Goal: Task Accomplishment & Management: Manage account settings

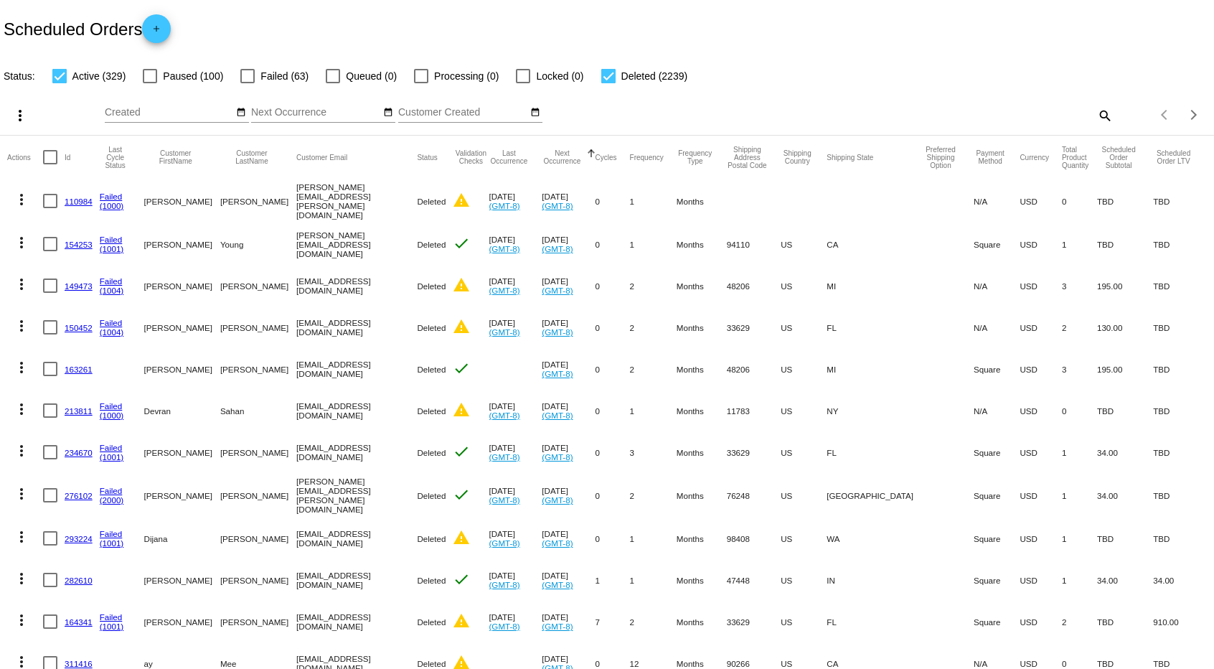
click at [602, 71] on div at bounding box center [608, 76] width 14 height 14
click at [608, 83] on input "Deleted (2239)" at bounding box center [608, 83] width 1 height 1
checkbox input "false"
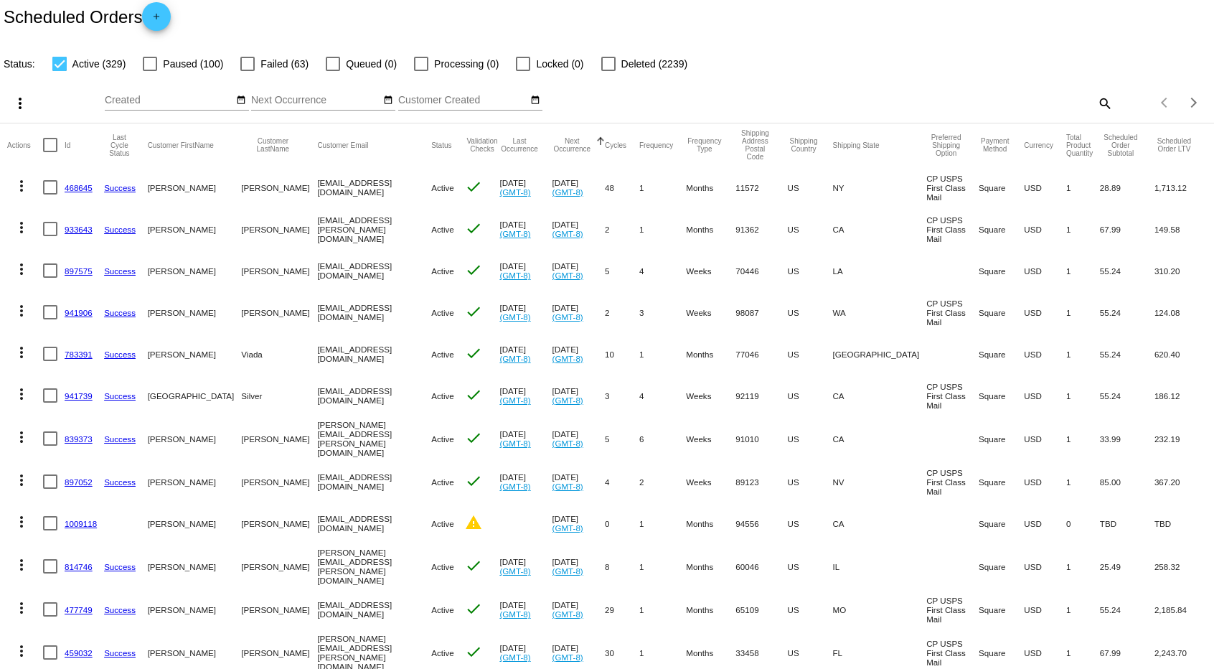
scroll to position [16, 0]
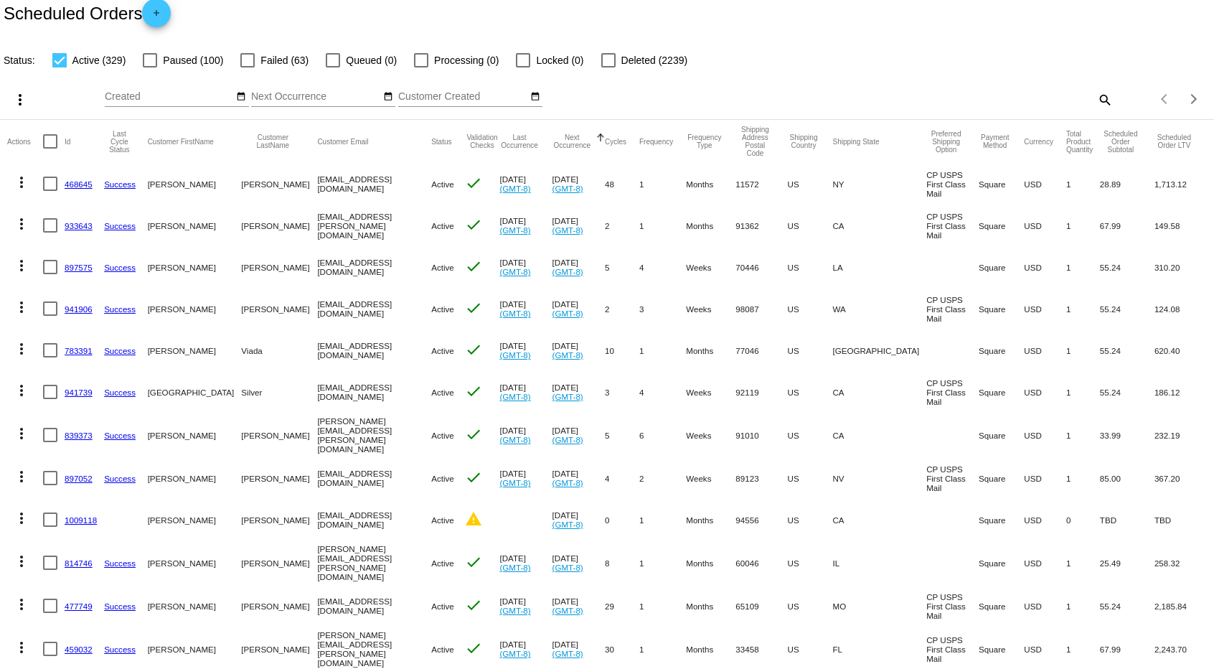
click at [76, 434] on link "839373" at bounding box center [79, 434] width 28 height 9
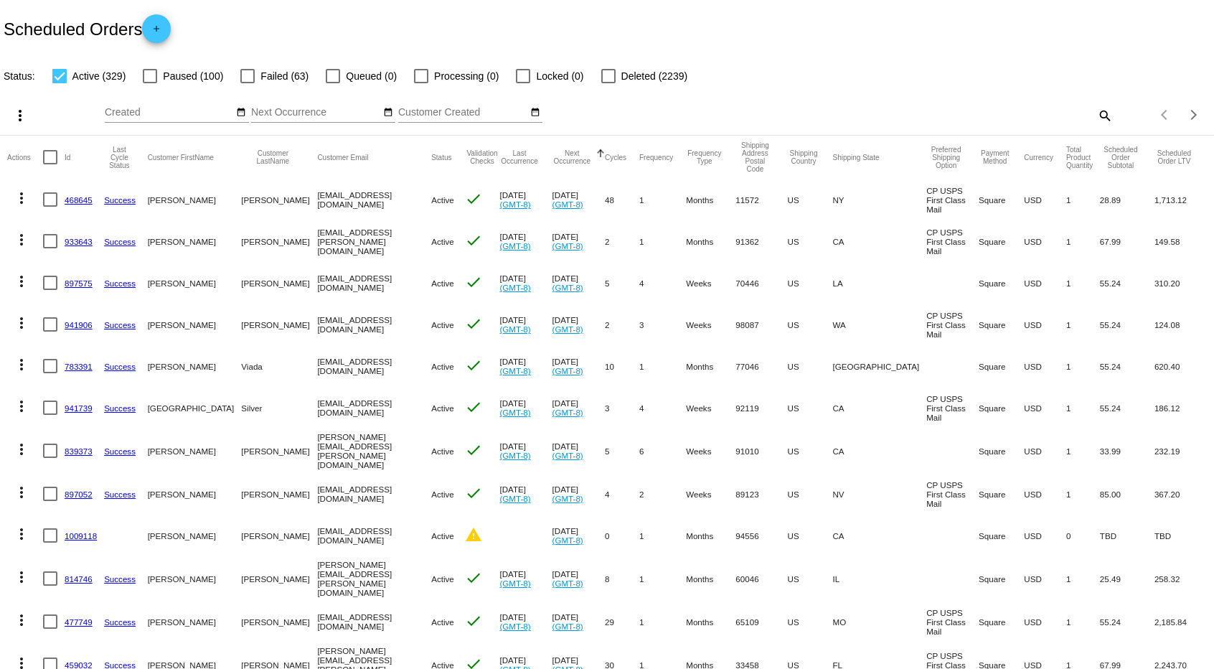
click at [22, 444] on mat-icon "more_vert" at bounding box center [21, 448] width 17 height 17
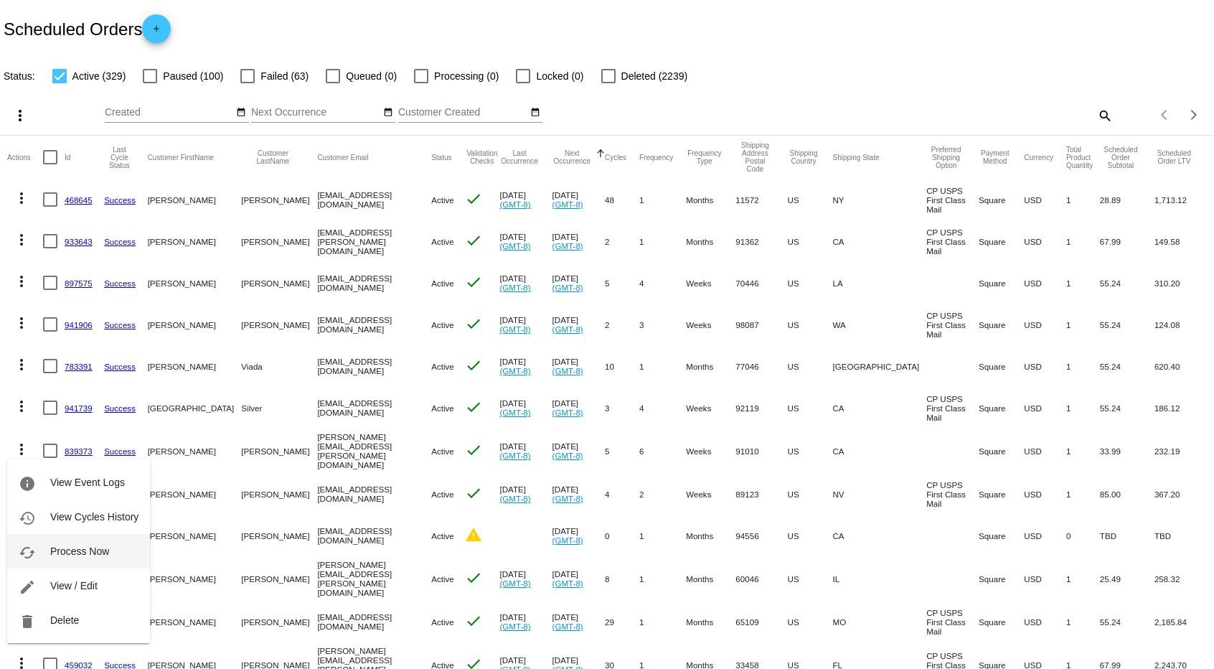
click at [81, 547] on span "Process Now" at bounding box center [79, 550] width 59 height 11
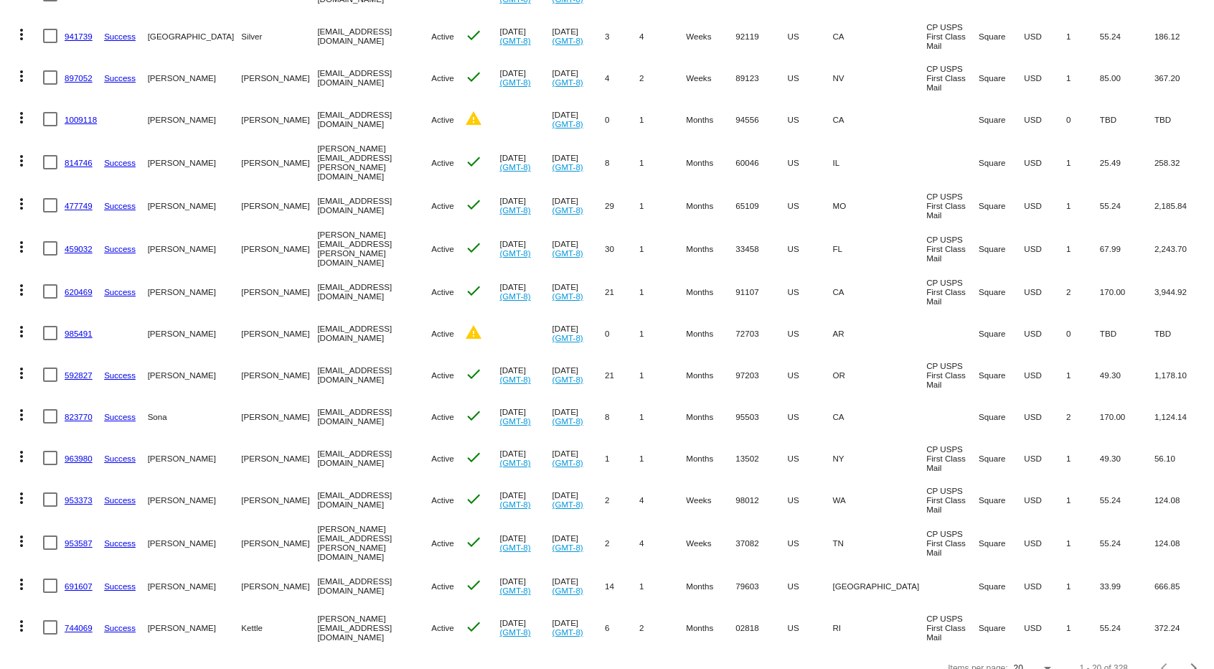
scroll to position [382, 0]
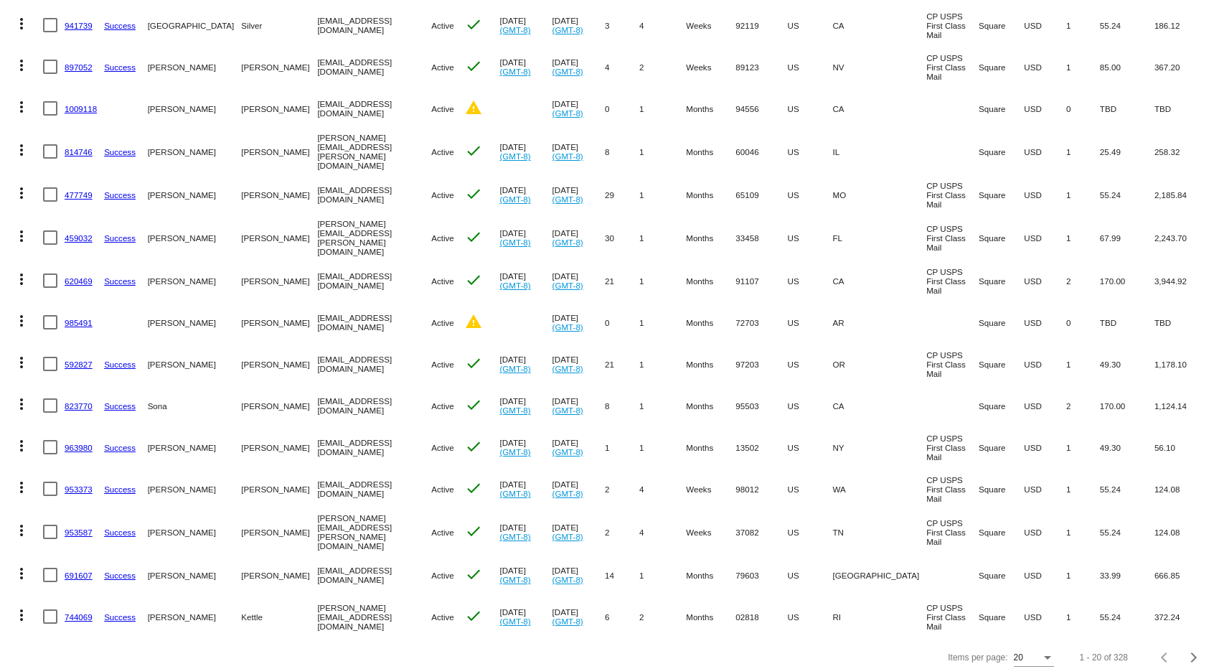
click at [79, 570] on link "691607" at bounding box center [79, 574] width 28 height 9
